Goal: Task Accomplishment & Management: Complete application form

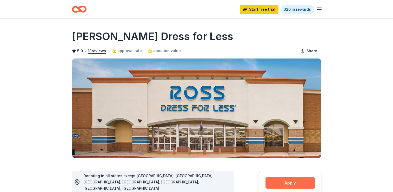
click at [294, 181] on button "Apply" at bounding box center [289, 182] width 49 height 11
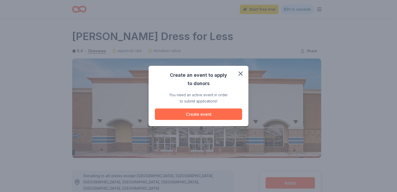
click at [210, 114] on button "Create event" at bounding box center [198, 113] width 87 height 11
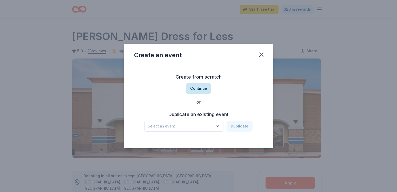
click at [200, 88] on button "Continue" at bounding box center [198, 88] width 25 height 10
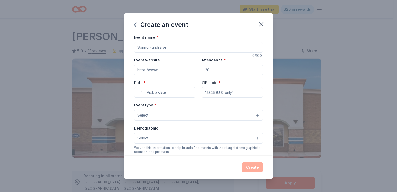
click at [193, 71] on input "Event website" at bounding box center [164, 70] width 61 height 10
click at [177, 69] on input "Event website" at bounding box center [164, 70] width 61 height 10
type input "[DOMAIN_NAME]"
click at [221, 68] on input "Attendance *" at bounding box center [231, 70] width 61 height 10
type input "100"
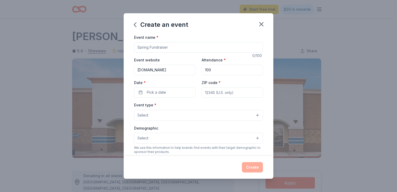
type input "33426"
type input "[STREET_ADDRESS]"
type input "1"
click at [218, 92] on input "33426" at bounding box center [231, 92] width 61 height 10
type input "3"
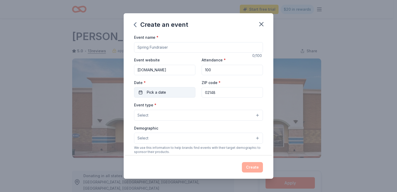
type input "02148"
click at [177, 92] on button "Pick a date" at bounding box center [164, 92] width 61 height 10
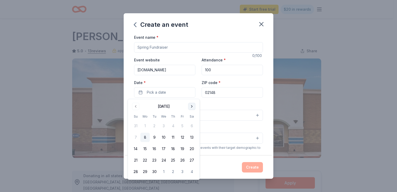
click at [190, 107] on button "Go to next month" at bounding box center [191, 105] width 7 height 7
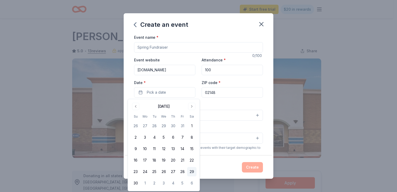
click at [192, 170] on button "29" at bounding box center [191, 171] width 9 height 9
click at [349, 126] on div "Create an event Event name * 0 /100 Event website [DOMAIN_NAME] Attendance * 10…" at bounding box center [198, 96] width 397 height 192
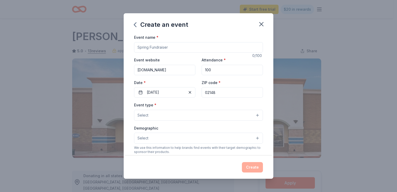
click at [252, 115] on button "Select" at bounding box center [198, 115] width 129 height 11
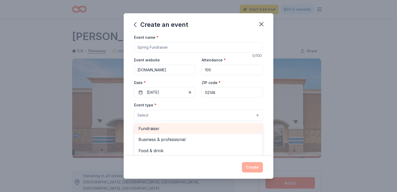
click at [208, 126] on span "Fundraiser" at bounding box center [198, 128] width 120 height 7
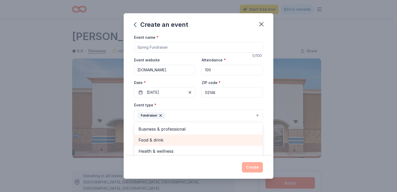
click at [159, 140] on span "Food & drink" at bounding box center [198, 139] width 120 height 7
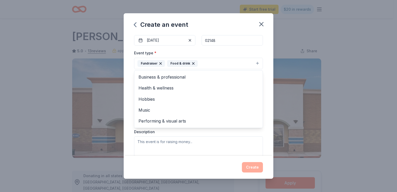
scroll to position [62, 0]
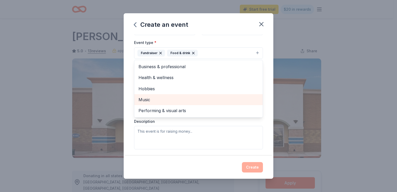
click at [153, 98] on span "Music" at bounding box center [198, 99] width 120 height 7
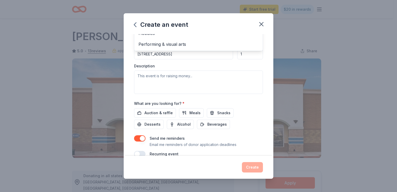
scroll to position [127, 0]
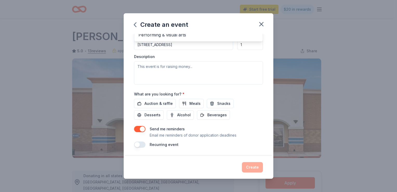
click at [285, 43] on div "Create an event Event name * 0 /100 Event website [DOMAIN_NAME] Attendance * 10…" at bounding box center [198, 96] width 397 height 192
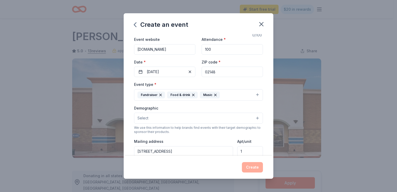
click at [253, 119] on button "Select" at bounding box center [198, 117] width 129 height 11
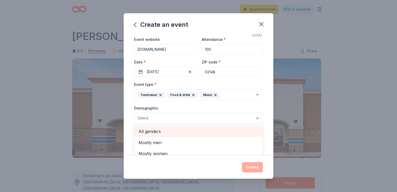
click at [161, 131] on span "All genders" at bounding box center [198, 131] width 120 height 7
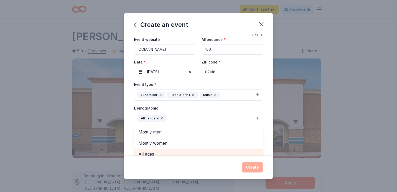
click at [173, 154] on div "All ages" at bounding box center [198, 153] width 128 height 11
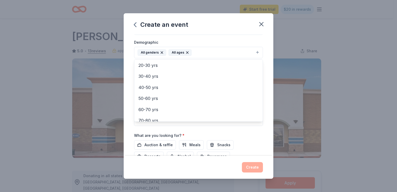
scroll to position [61, 0]
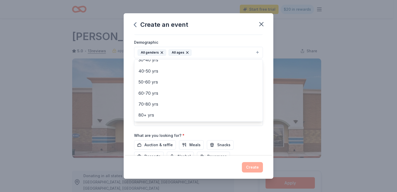
click at [266, 64] on div "Event name * 0 /100 Event website [DOMAIN_NAME] Attendance * 100 Date * [DATE] …" at bounding box center [198, 94] width 149 height 121
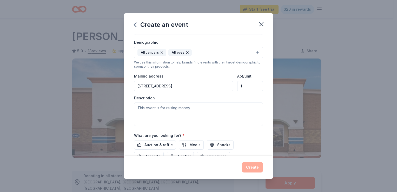
click at [225, 85] on input "[STREET_ADDRESS]" at bounding box center [183, 86] width 99 height 10
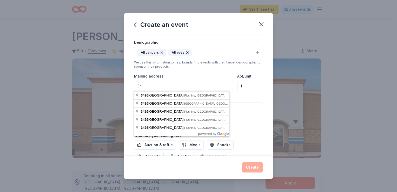
type input "3"
type input "[STREET_ADDRESS]"
click at [245, 85] on input "1" at bounding box center [250, 86] width 26 height 10
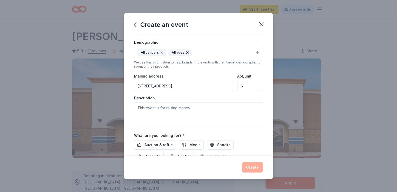
type input "6"
click at [174, 85] on input "[STREET_ADDRESS]" at bounding box center [183, 86] width 99 height 10
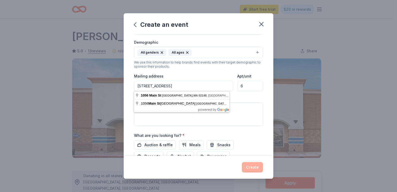
type input "[STREET_ADDRESS]"
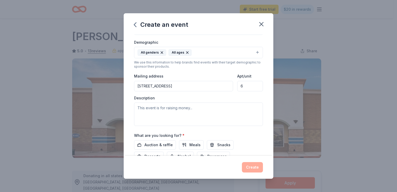
click at [249, 95] on div "Description" at bounding box center [198, 110] width 129 height 31
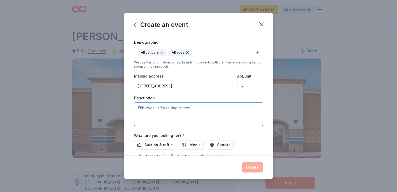
click at [156, 108] on textarea at bounding box center [198, 113] width 129 height 23
click at [244, 107] on textarea "This event is to raise money to buy a Transportation Van for" at bounding box center [198, 113] width 129 height 23
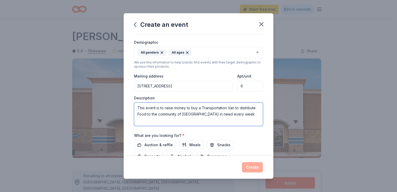
type textarea "This event is to raise money to buy a Transportation Van to distribute Food to …"
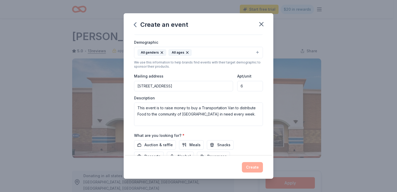
click at [263, 140] on div "Event name * 0 /100 Event website [DOMAIN_NAME] Attendance * 100 Date * [DATE] …" at bounding box center [198, 94] width 149 height 121
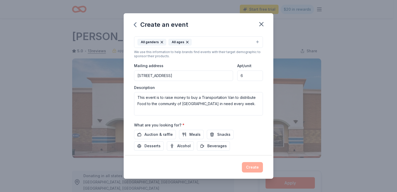
scroll to position [127, 0]
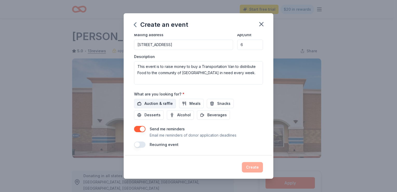
click at [168, 104] on span "Auction & raffle" at bounding box center [158, 103] width 28 height 6
click at [157, 115] on span "Desserts" at bounding box center [152, 115] width 16 height 6
click at [220, 115] on span "Beverages" at bounding box center [216, 115] width 19 height 6
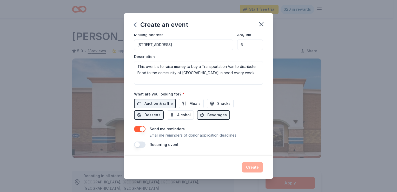
click at [141, 129] on button "button" at bounding box center [139, 129] width 11 height 6
click at [141, 144] on button "button" at bounding box center [139, 144] width 11 height 6
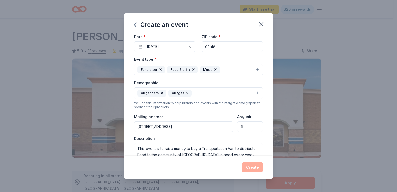
scroll to position [0, 0]
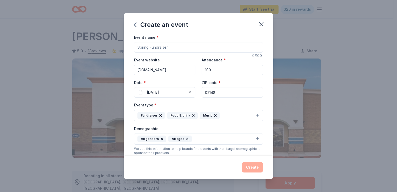
click at [180, 45] on input "Event name *" at bounding box center [198, 47] width 129 height 10
type input "Mobile Food Pantry"
click at [255, 167] on button "Create" at bounding box center [252, 167] width 21 height 10
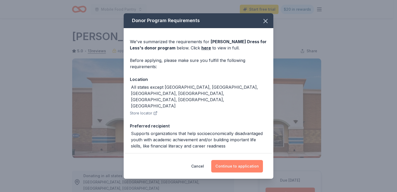
click at [235, 164] on button "Continue to application" at bounding box center [237, 166] width 52 height 12
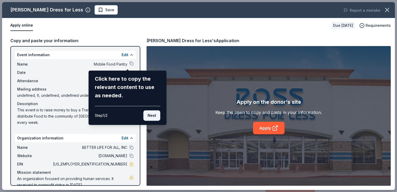
click at [152, 116] on button "Next" at bounding box center [151, 115] width 17 height 10
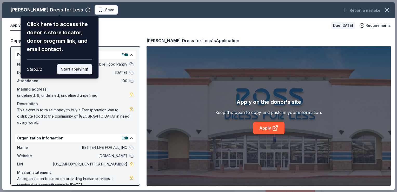
click at [71, 67] on button "Start applying!" at bounding box center [74, 69] width 35 height 10
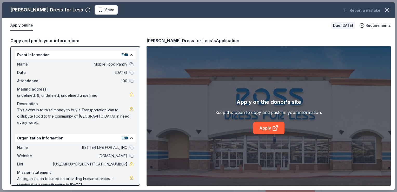
click at [268, 128] on div "[PERSON_NAME] Dress for Less Save Report a mistake Apply online Due [DATE] Requ…" at bounding box center [198, 95] width 392 height 187
click at [265, 127] on link "Apply" at bounding box center [268, 127] width 31 height 12
